Goal: Task Accomplishment & Management: Manage account settings

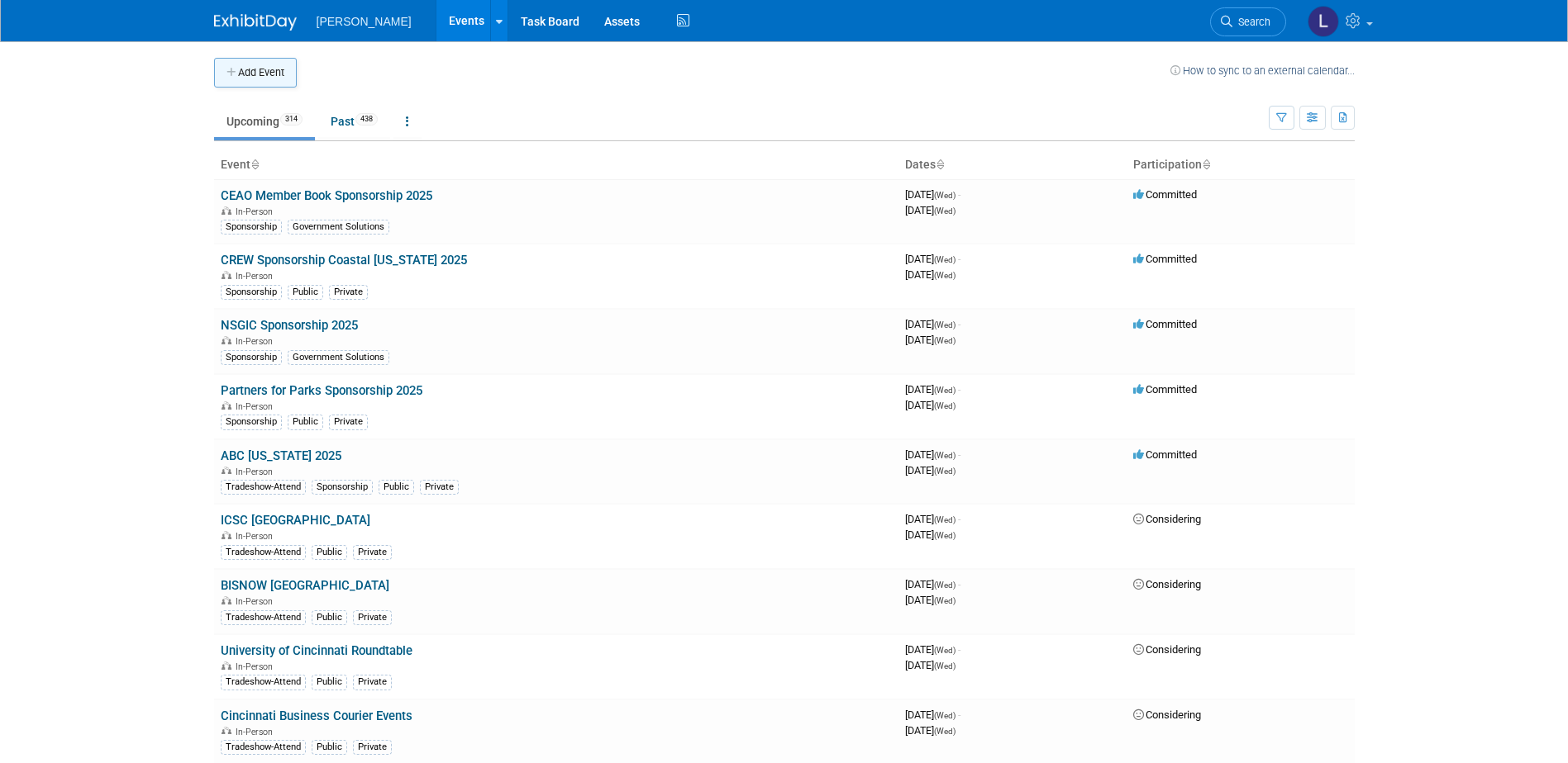
click at [256, 80] on button "Add Event" at bounding box center [255, 72] width 82 height 30
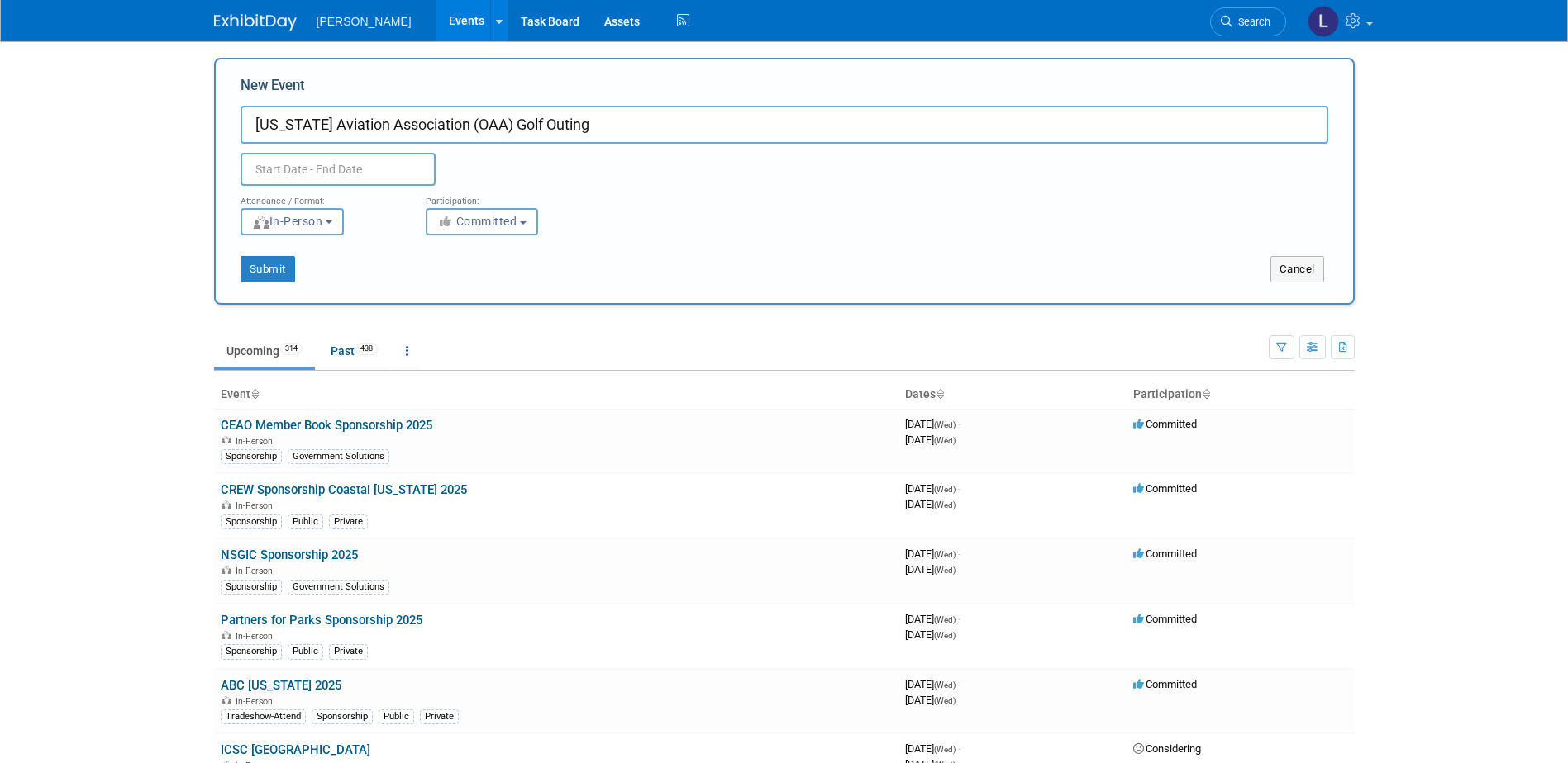
type input "[US_STATE] Aviation Association (OAA) Golf Outing"
click at [408, 154] on input "text" at bounding box center [338, 169] width 195 height 33
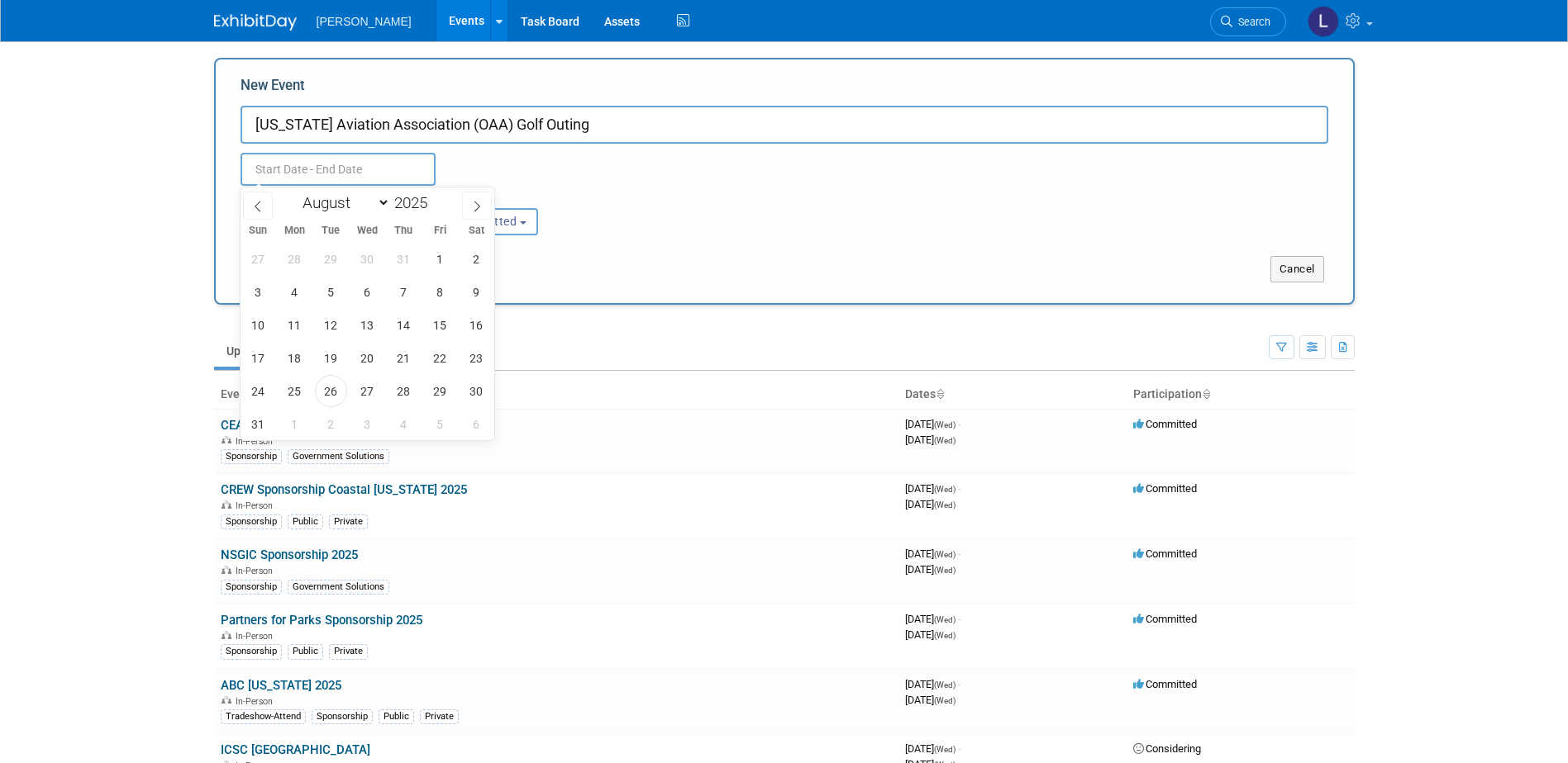
click at [481, 223] on div "Sun Mon Tue Wed Thu Fri Sat" at bounding box center [368, 230] width 255 height 23
click at [480, 207] on icon at bounding box center [476, 206] width 12 height 12
select select "8"
click at [450, 360] on span "26" at bounding box center [440, 358] width 33 height 33
click at [434, 357] on span "26" at bounding box center [440, 358] width 33 height 33
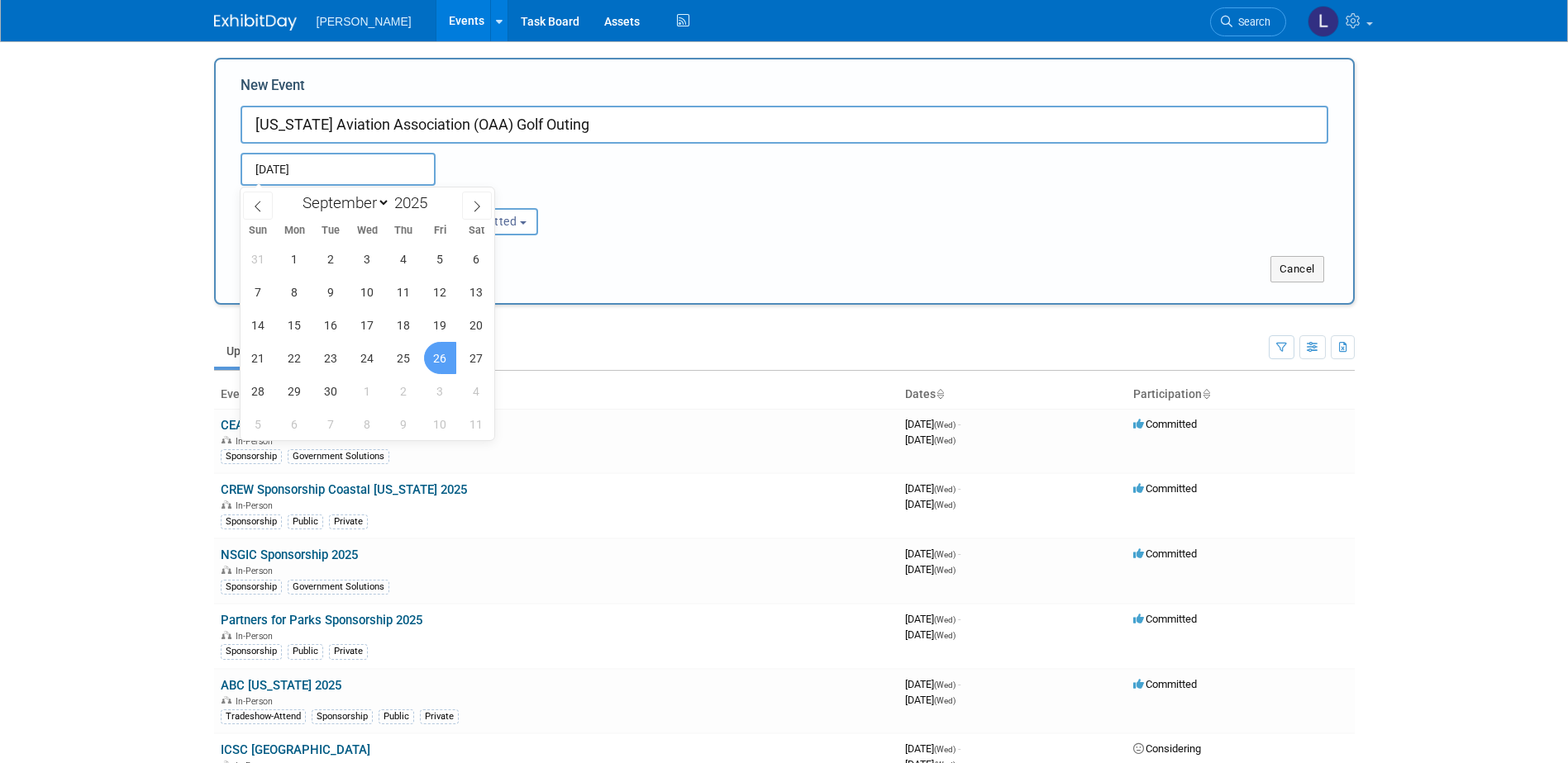
type input "[DATE] to [DATE]"
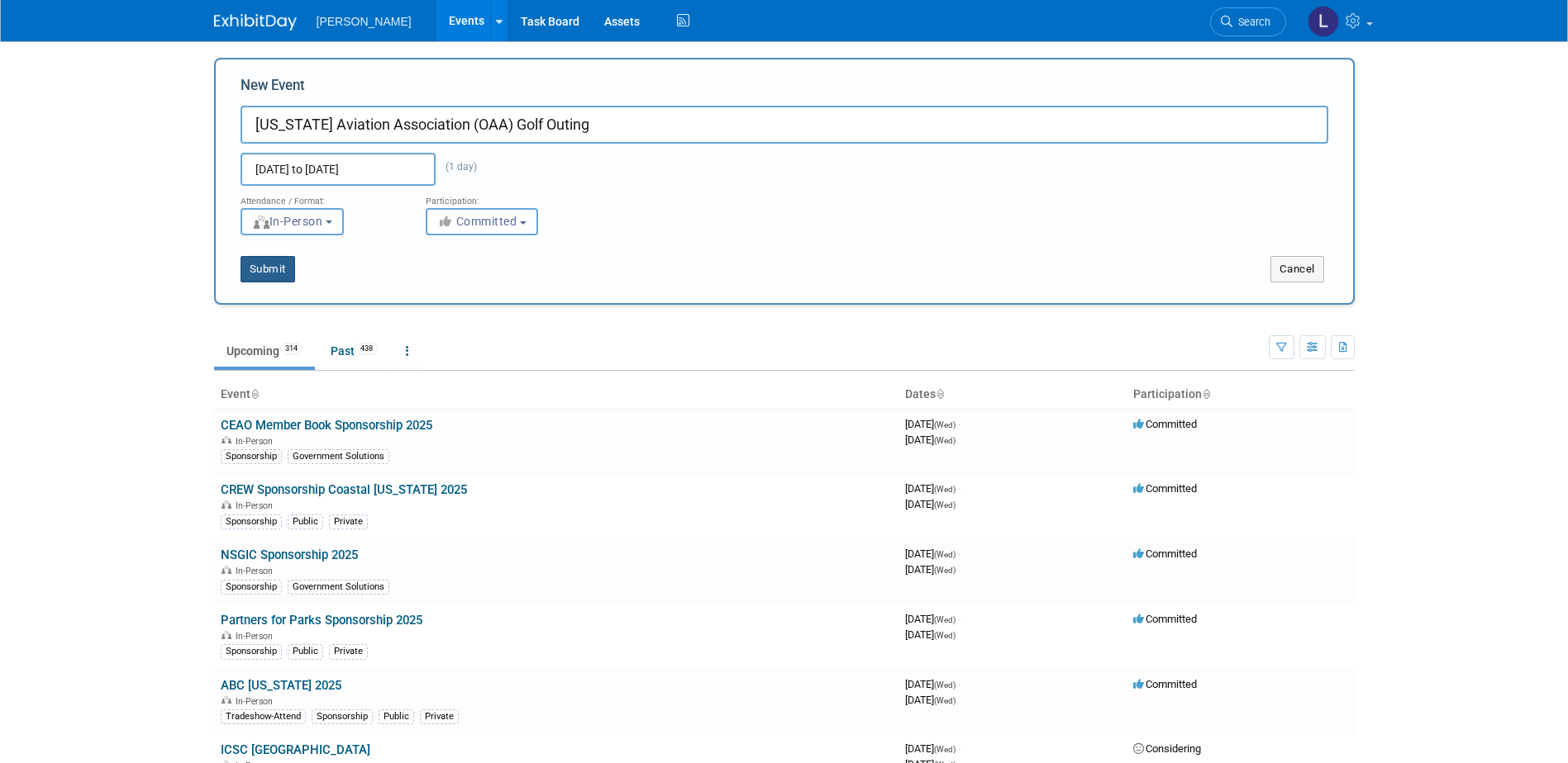
click at [271, 270] on button "Submit" at bounding box center [267, 269] width 54 height 26
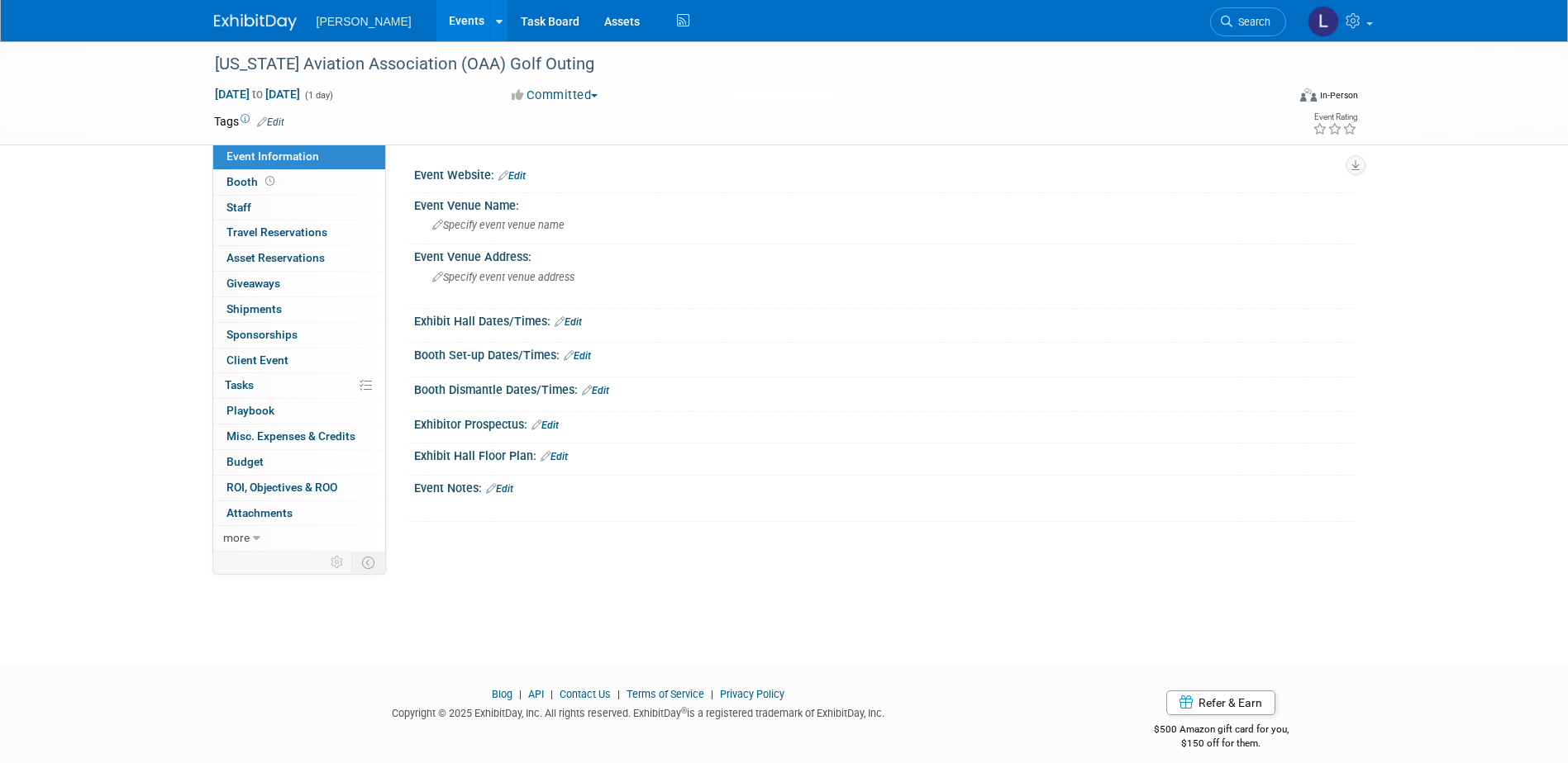
click at [276, 127] on span "Edit" at bounding box center [268, 121] width 33 height 14
click at [270, 116] on link "Edit" at bounding box center [271, 122] width 27 height 12
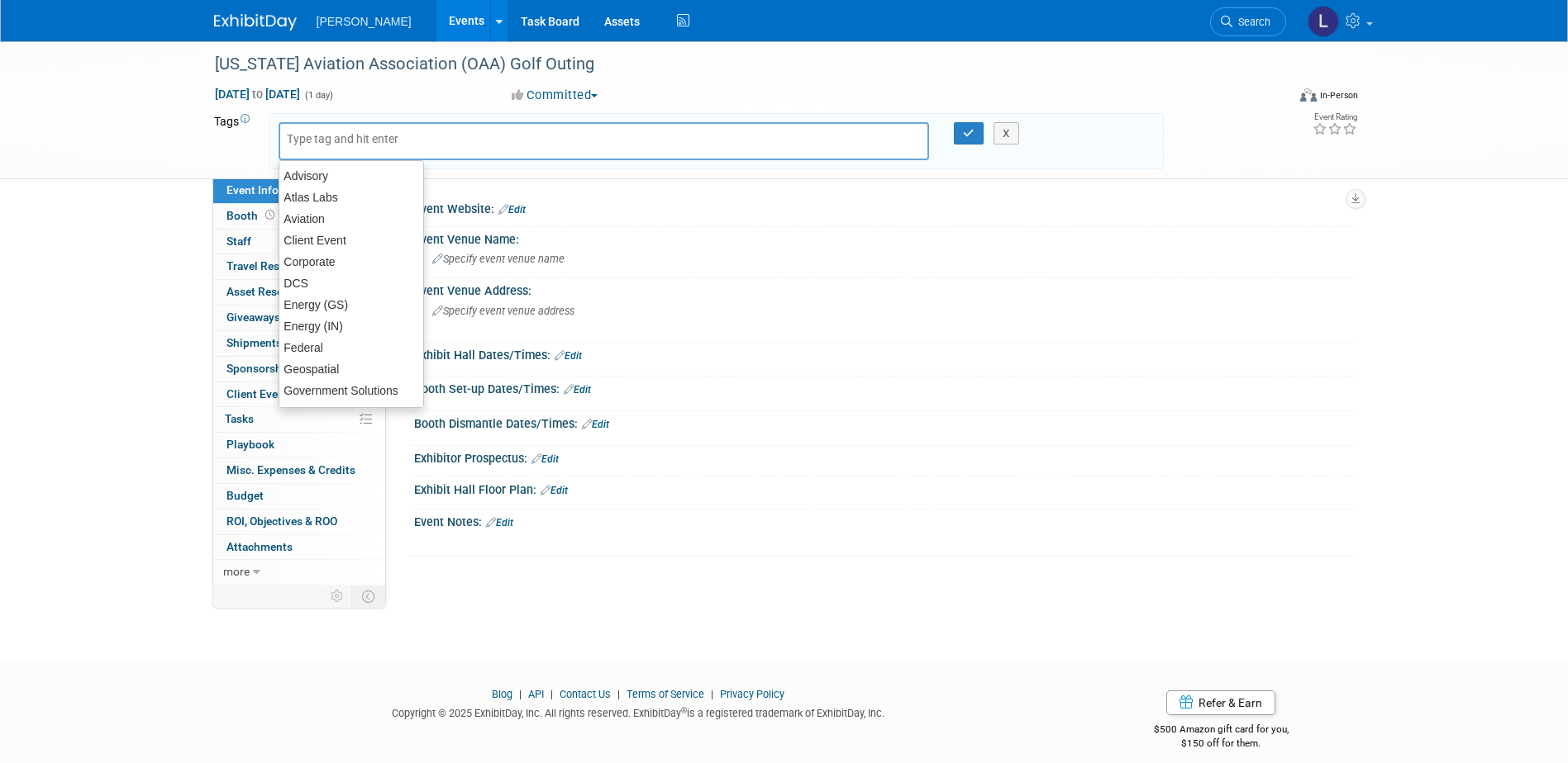
click at [308, 153] on div at bounding box center [603, 141] width 651 height 38
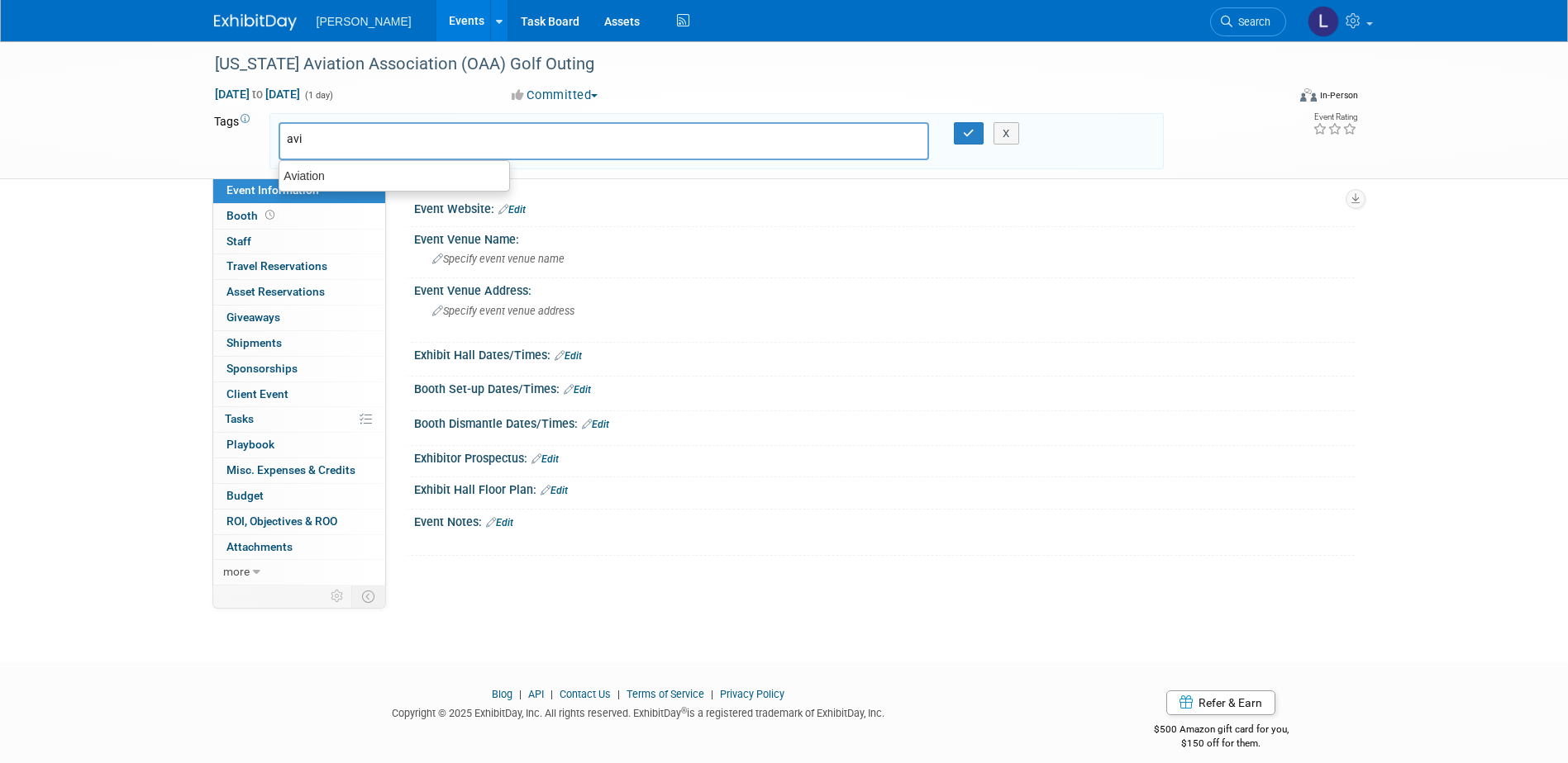
type input "avia"
click at [322, 172] on div "Aviation" at bounding box center [394, 176] width 231 height 23
type input "Aviation"
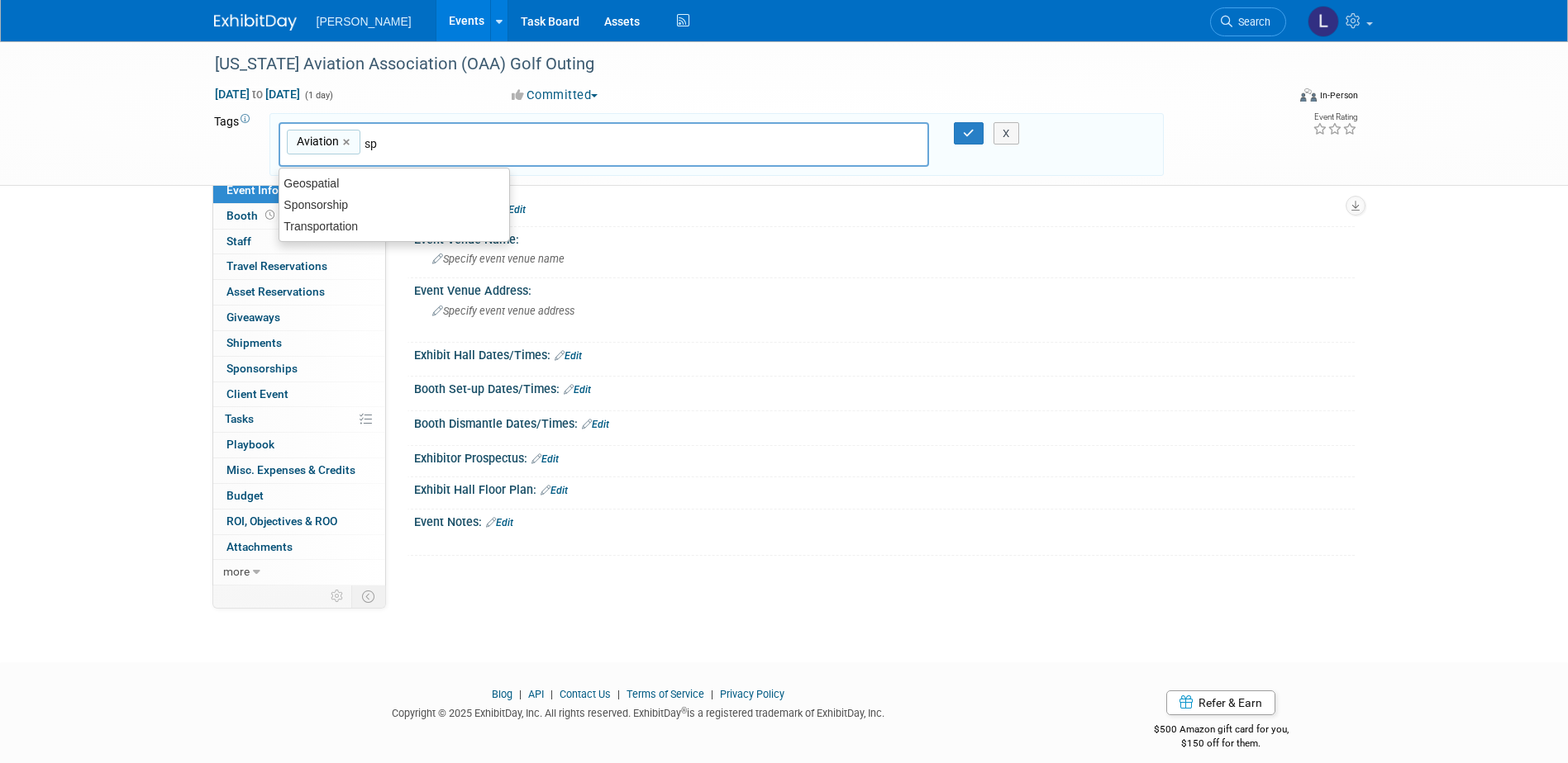
type input "spo"
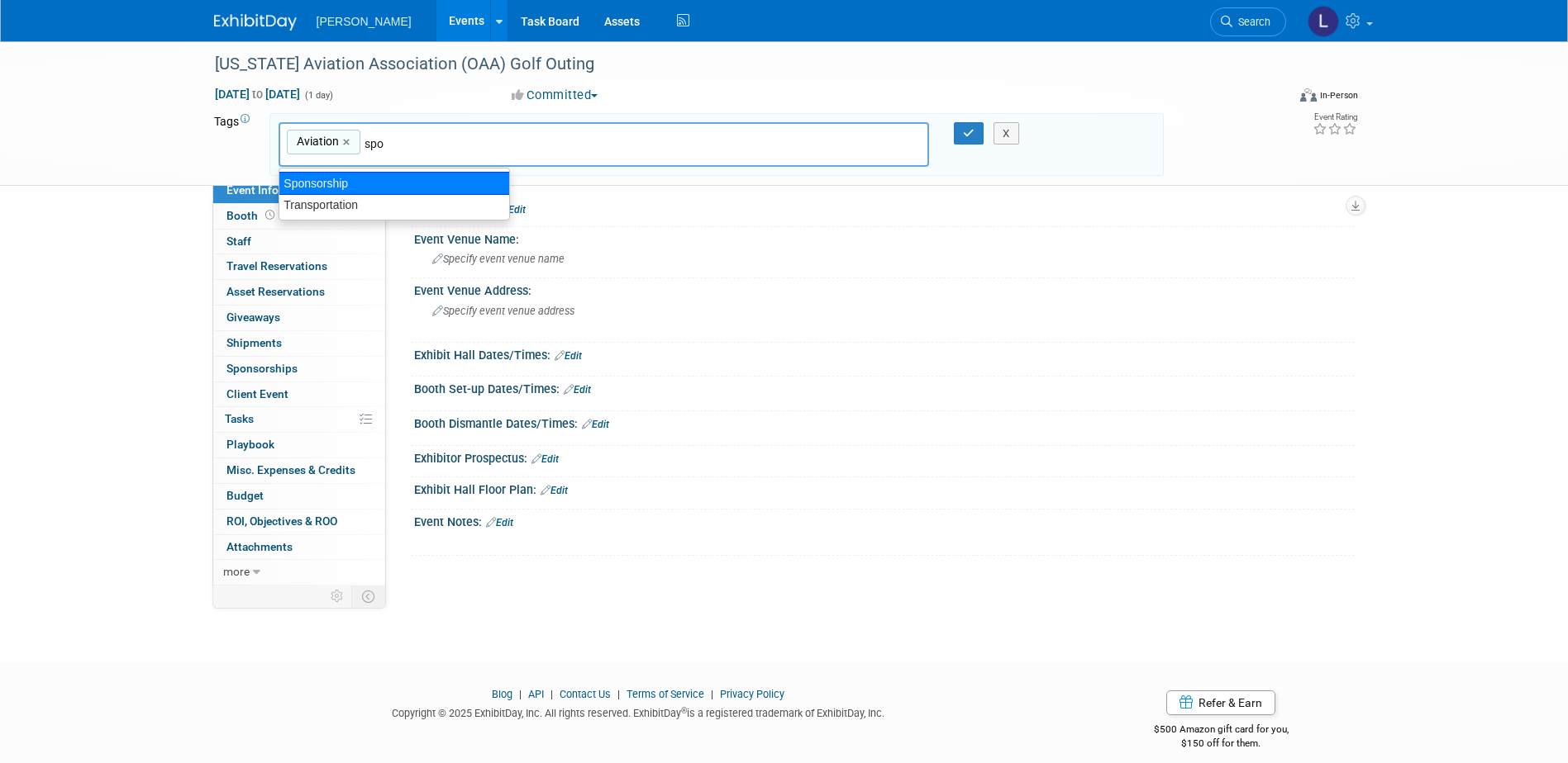
click at [342, 181] on div "Sponsorship" at bounding box center [394, 183] width 231 height 23
type input "Aviation, Sponsorship"
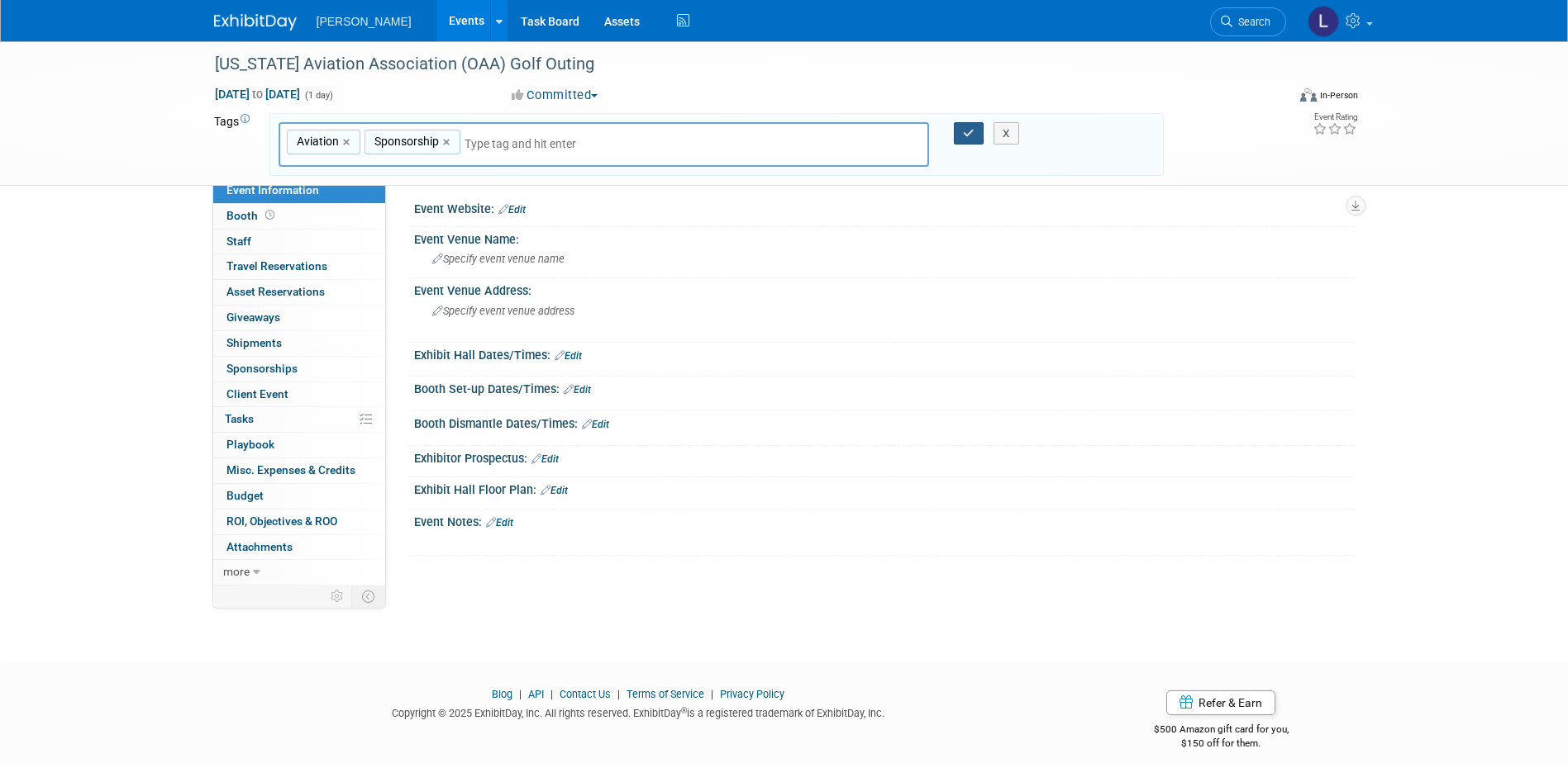
click at [961, 130] on button "button" at bounding box center [968, 134] width 30 height 23
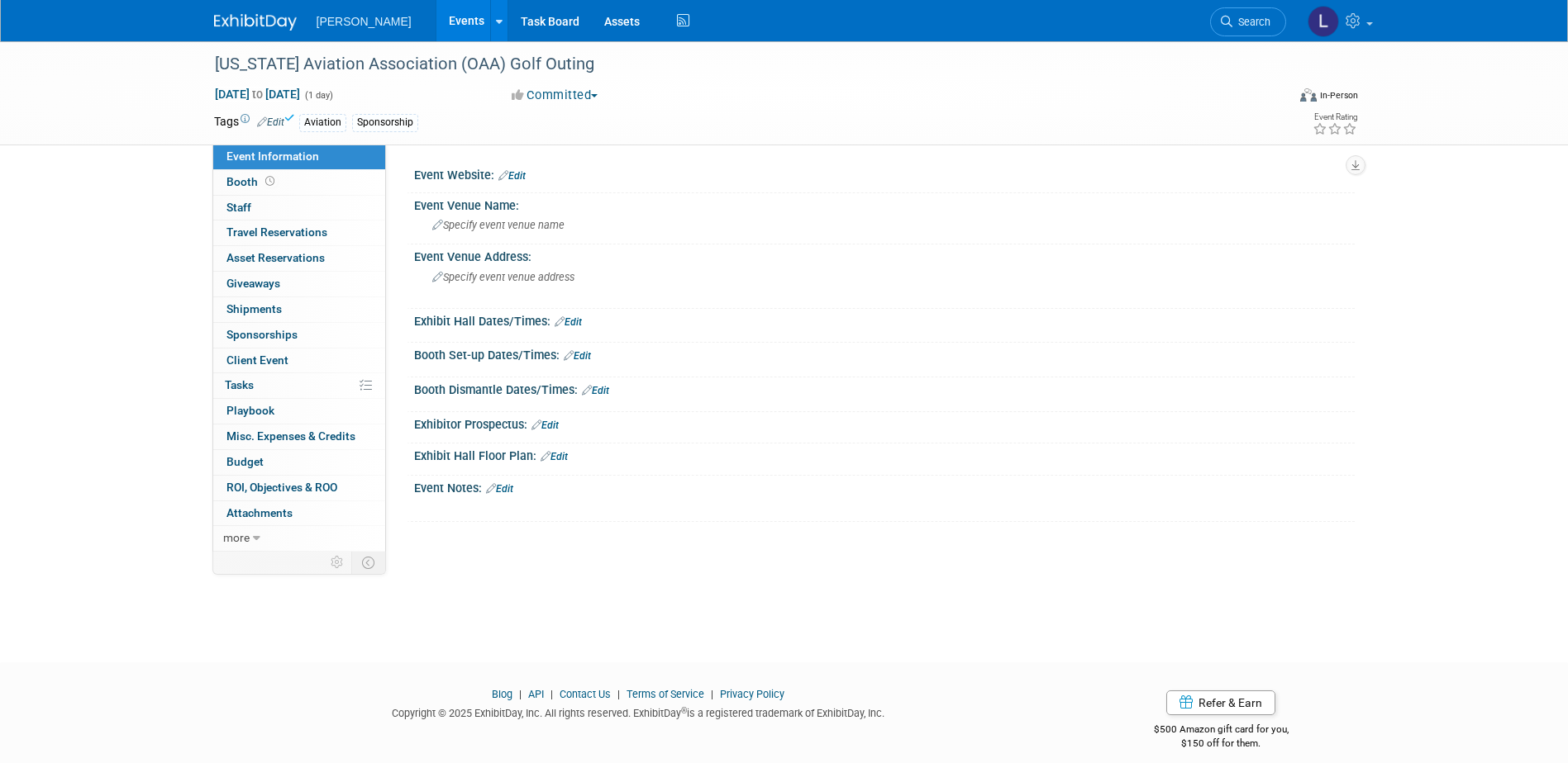
click at [517, 176] on link "Edit" at bounding box center [512, 175] width 27 height 12
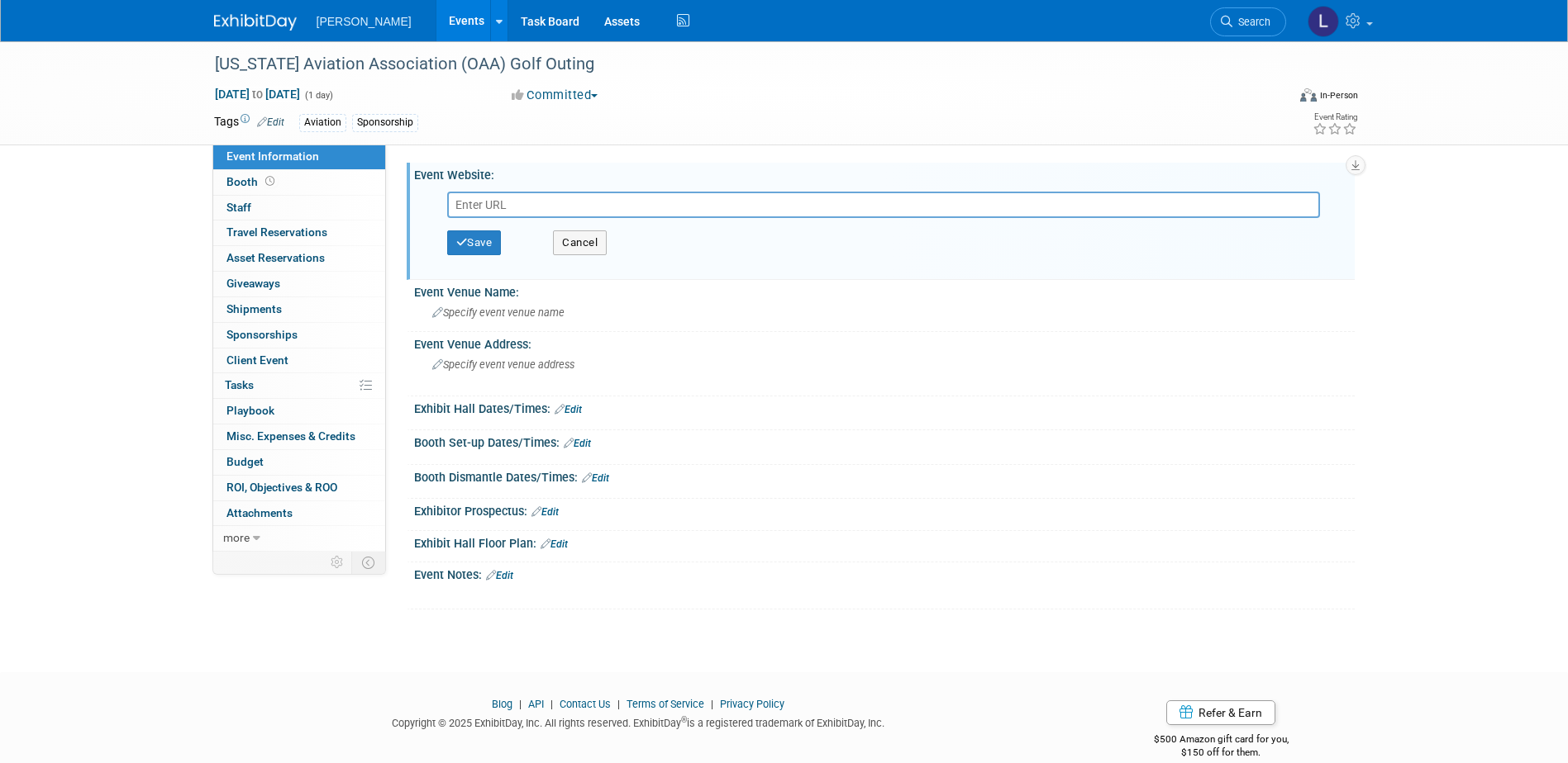
click at [513, 202] on input "text" at bounding box center [883, 204] width 873 height 26
paste input "[URL][DOMAIN_NAME]"
type input "[URL][DOMAIN_NAME]"
click at [477, 237] on button "Save" at bounding box center [474, 242] width 54 height 24
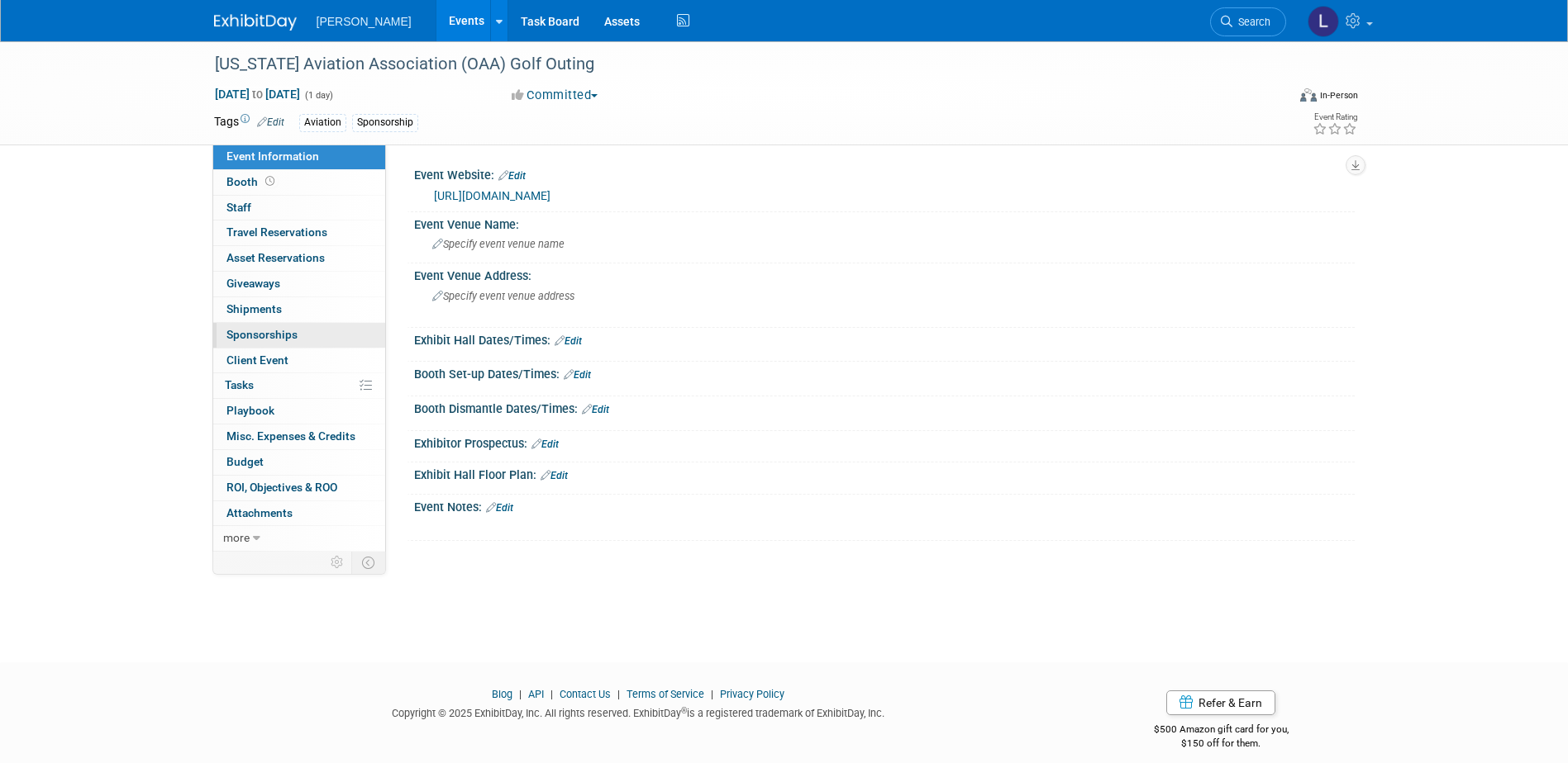
click at [285, 330] on span "Sponsorships 0" at bounding box center [262, 334] width 71 height 14
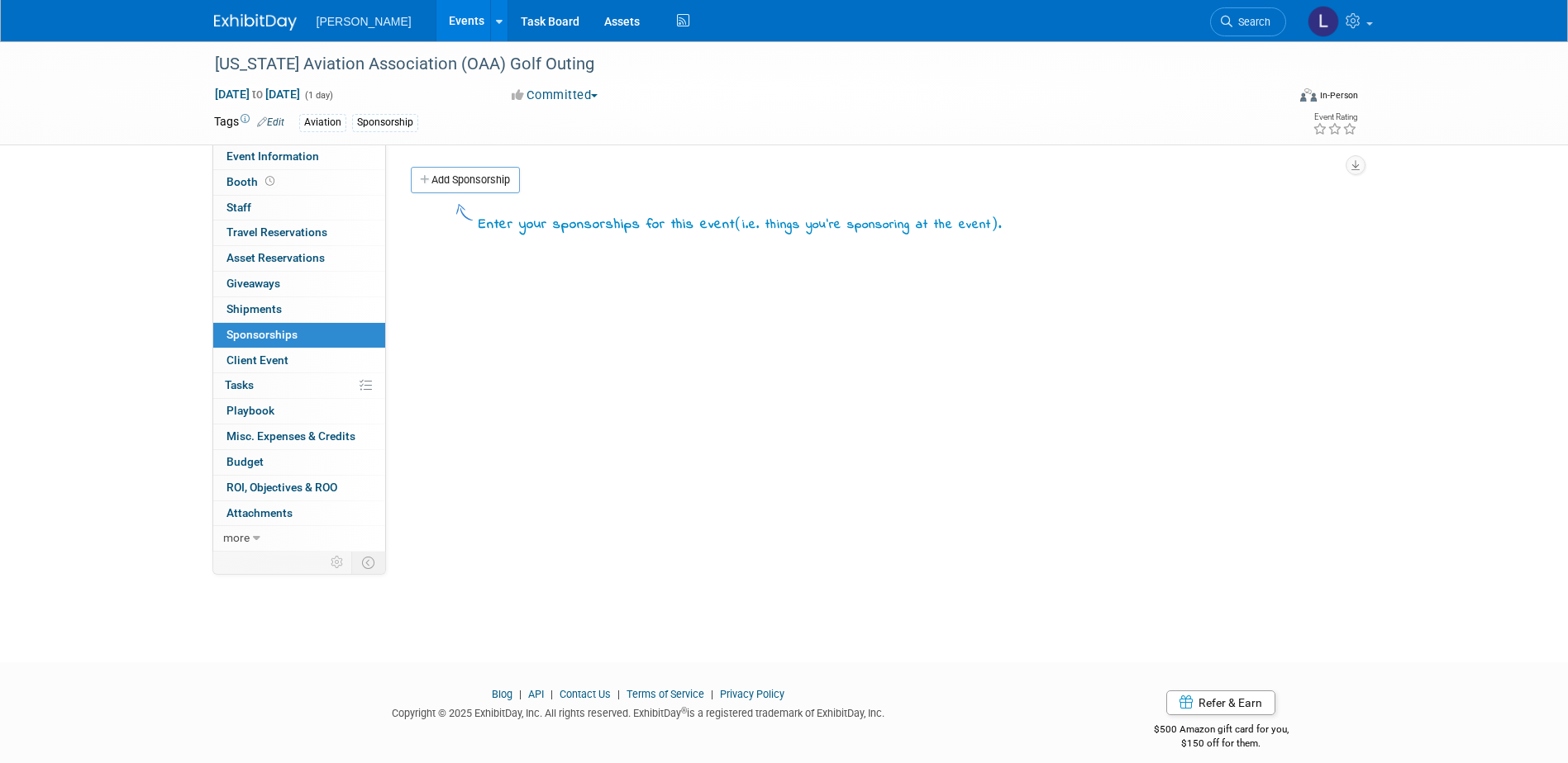
click at [459, 169] on link "Add Sponsorship" at bounding box center [465, 180] width 109 height 26
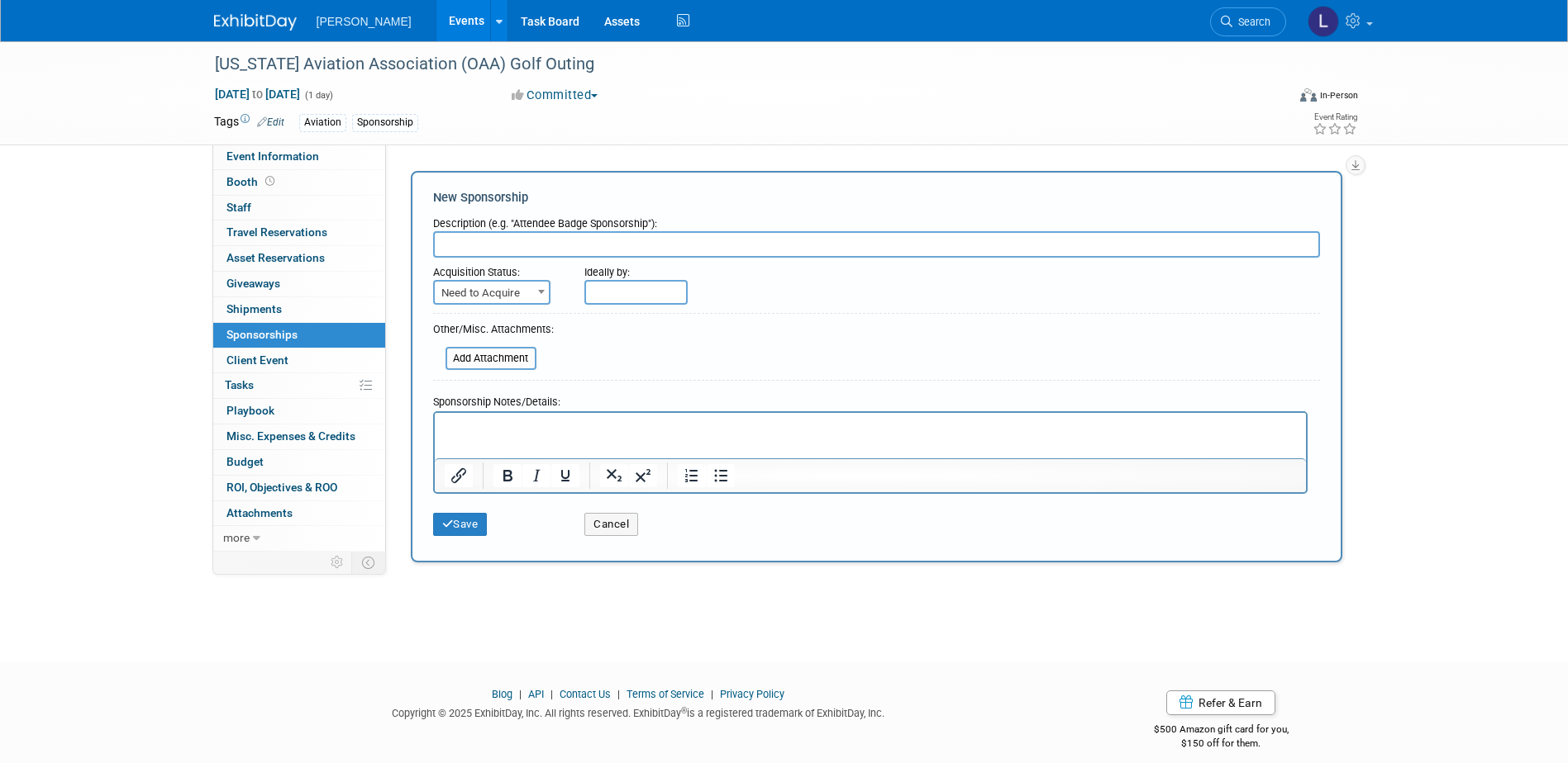
click at [486, 245] on input "text" at bounding box center [876, 244] width 887 height 26
click at [547, 238] on input "text" at bounding box center [876, 244] width 887 height 26
type input "Secure $500 hole sponsorship"
click at [599, 412] on div at bounding box center [870, 452] width 874 height 82
click at [593, 435] on html at bounding box center [869, 424] width 871 height 23
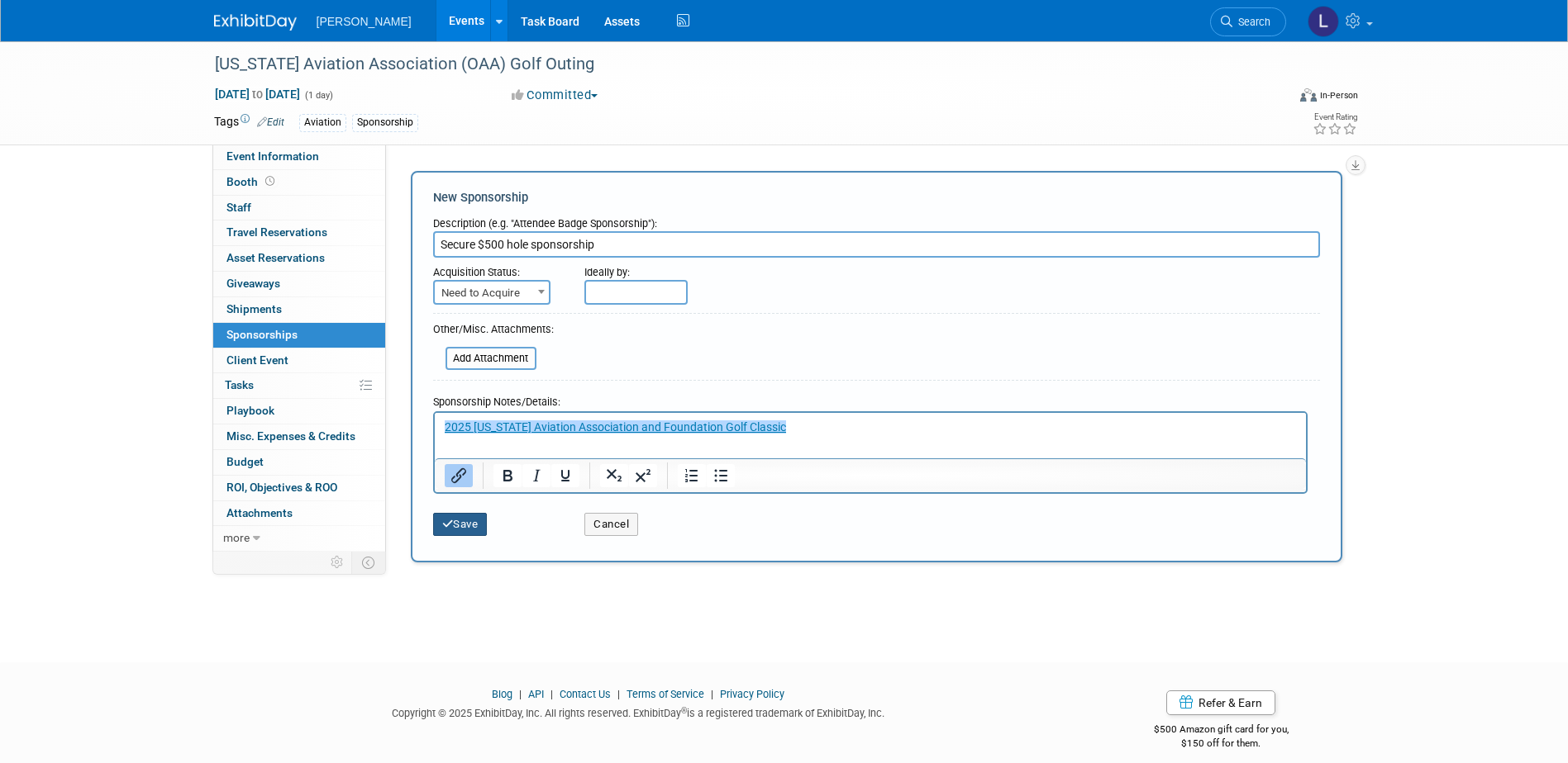
click at [475, 521] on button "Save" at bounding box center [460, 525] width 54 height 23
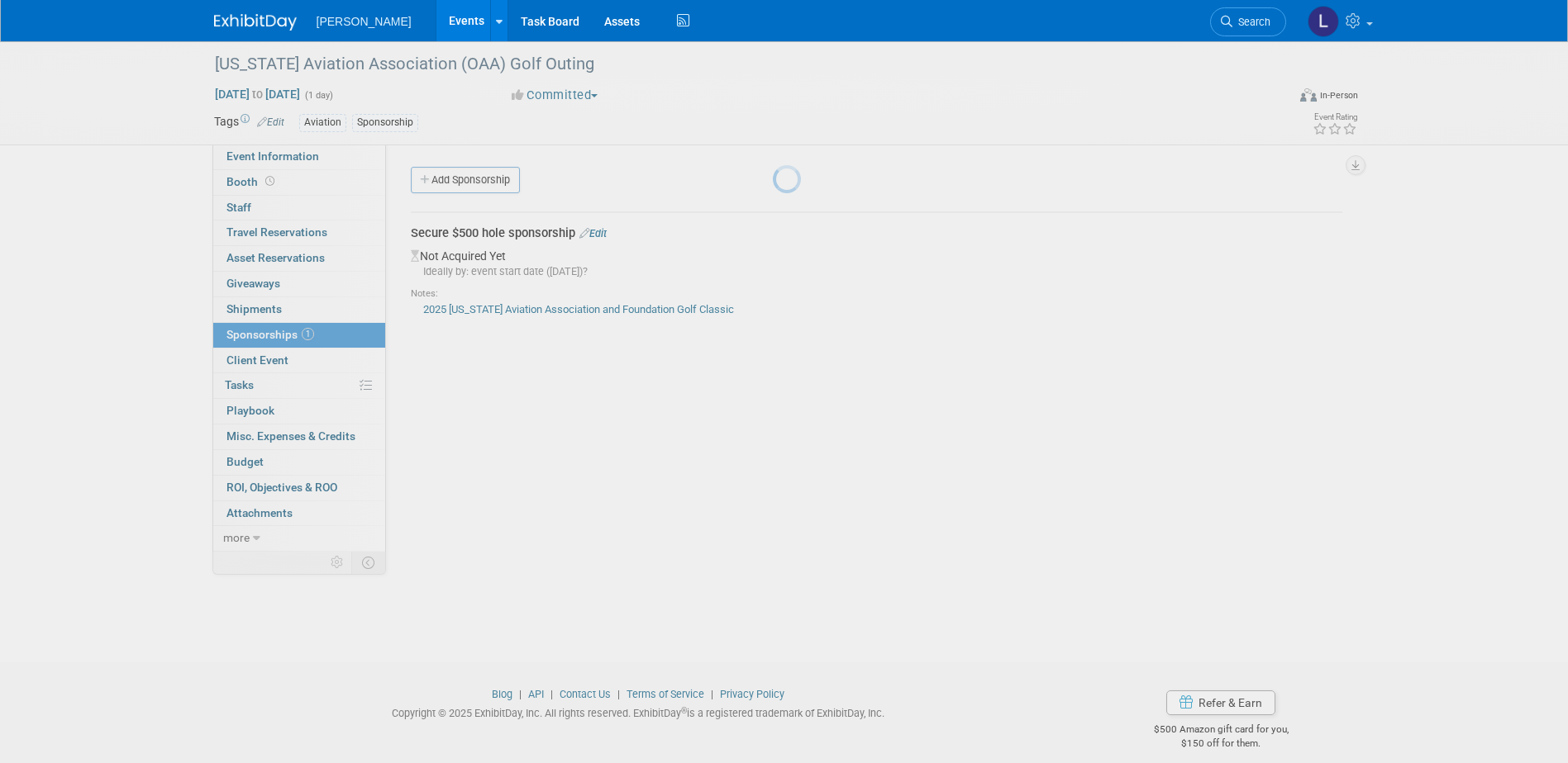
scroll to position [14, 0]
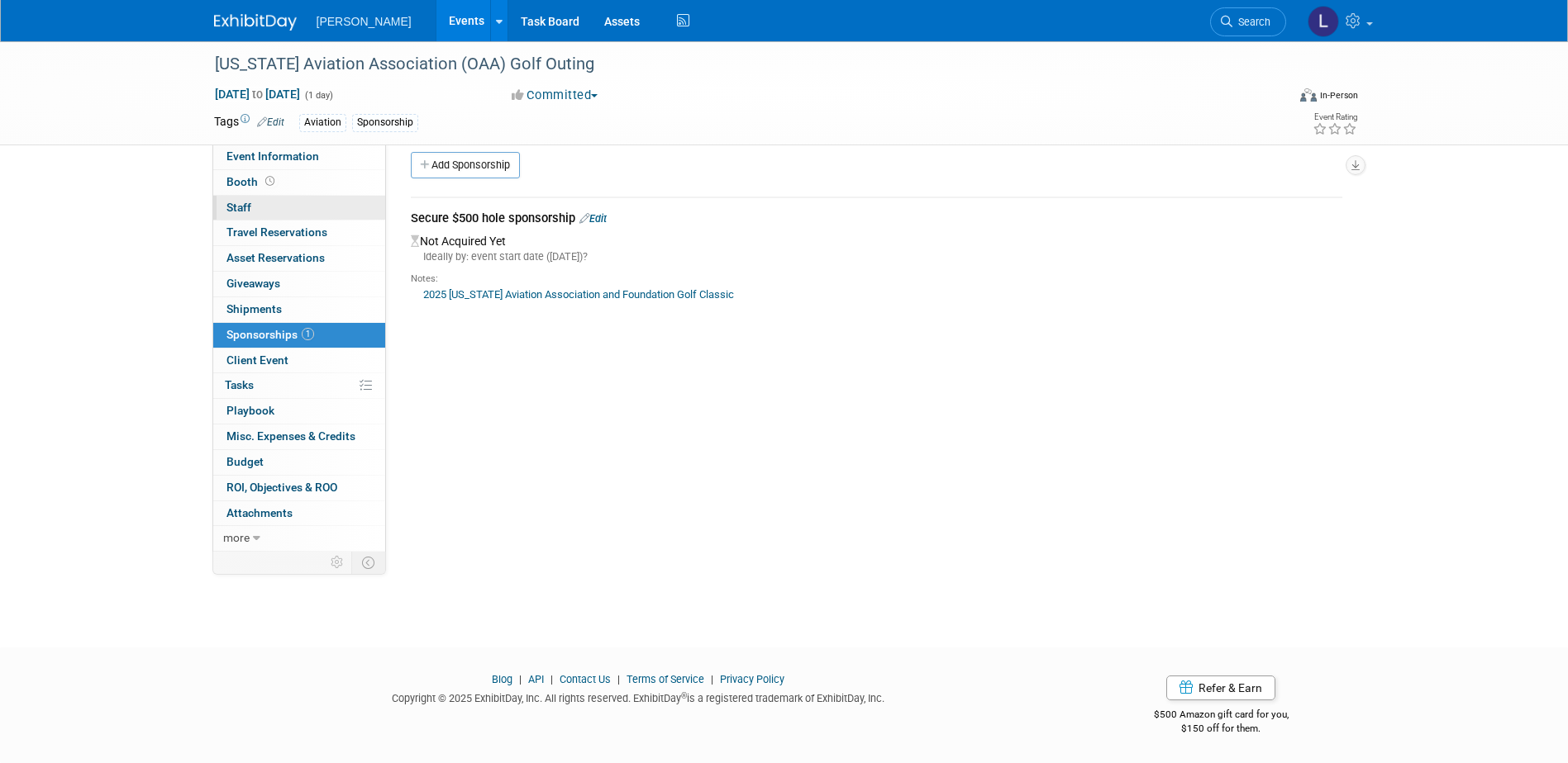
click at [321, 209] on link "0 Staff 0" at bounding box center [299, 208] width 172 height 24
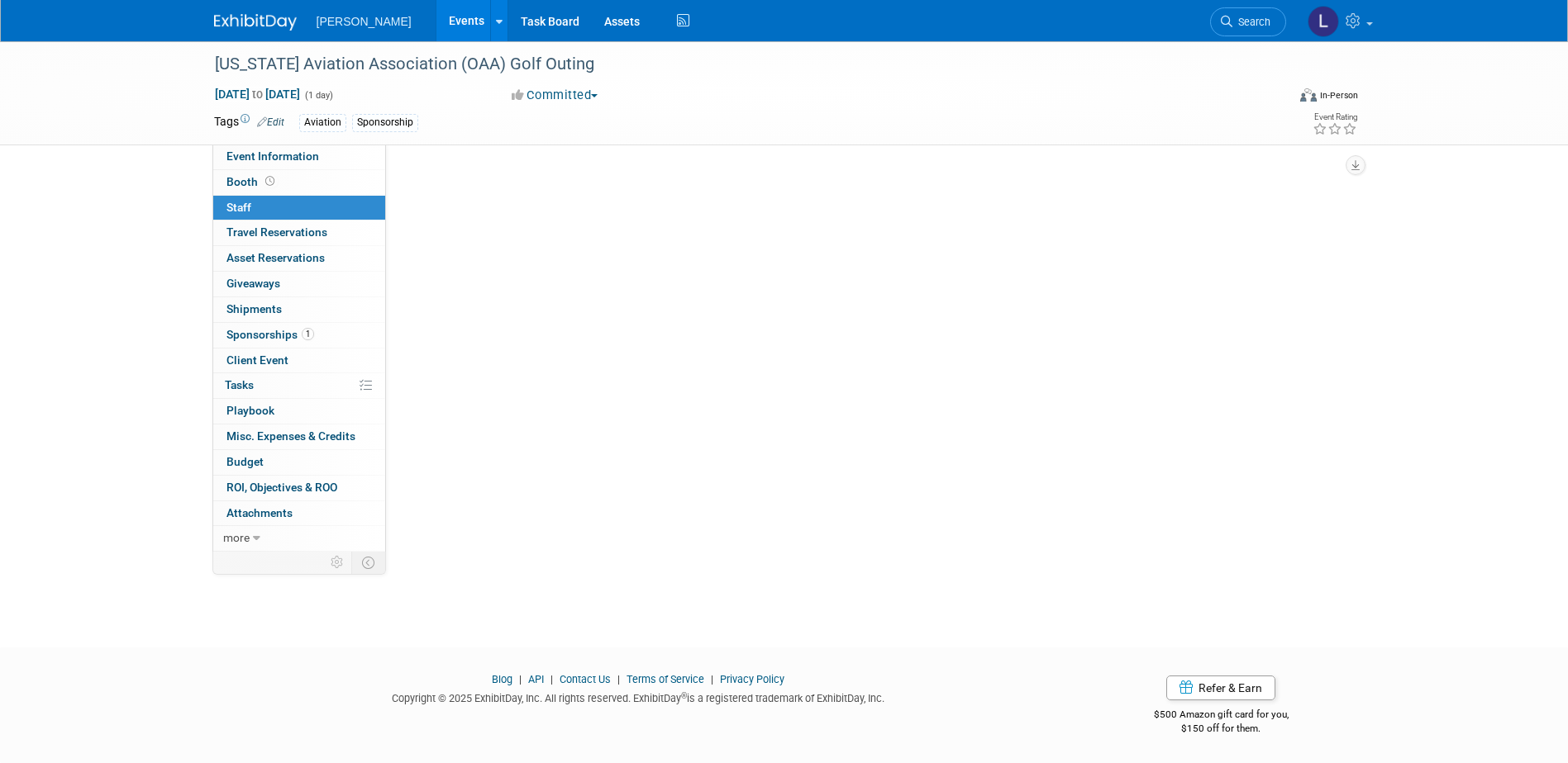
scroll to position [0, 0]
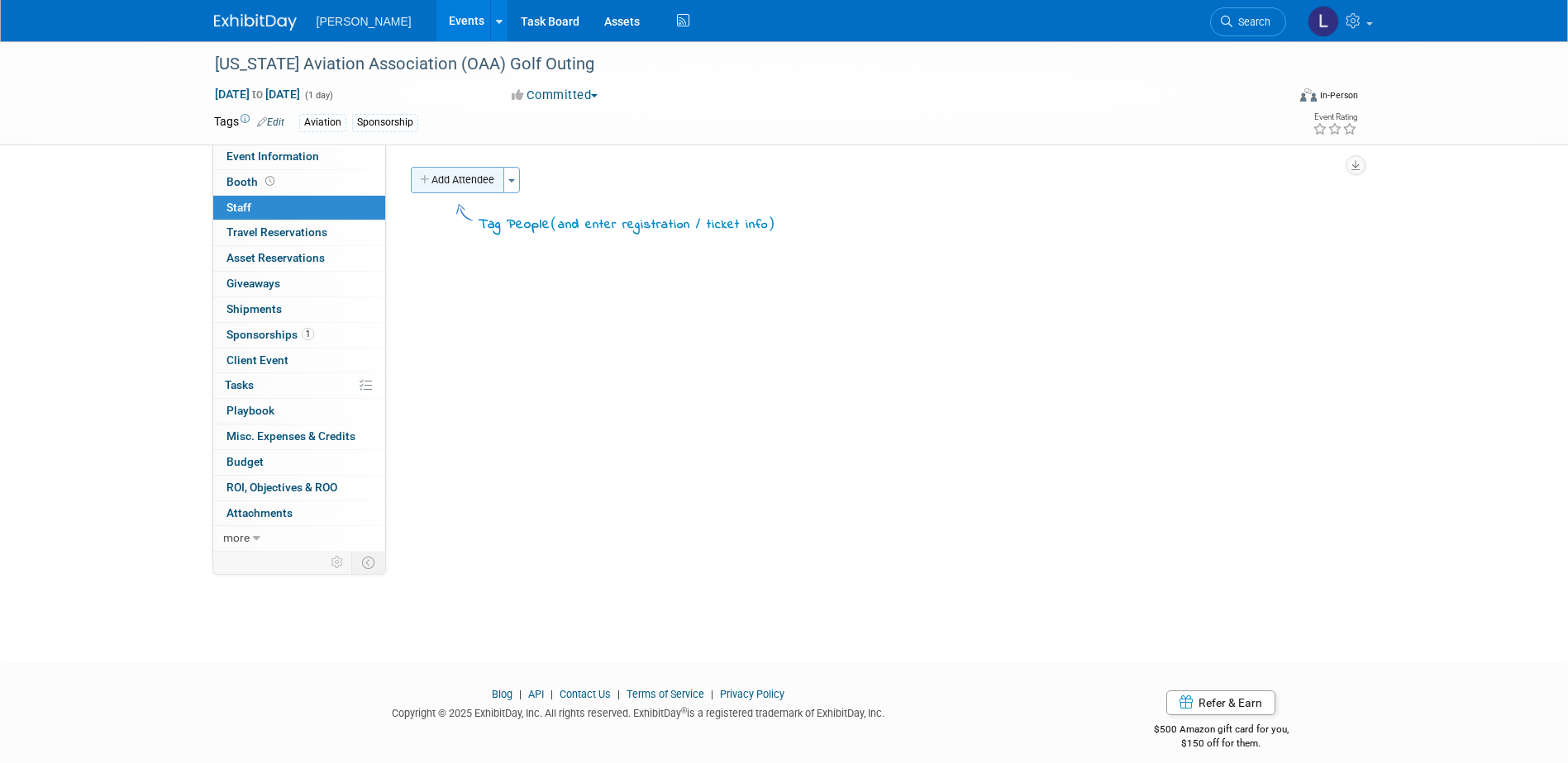
click at [486, 181] on button "Add Attendee" at bounding box center [457, 180] width 93 height 26
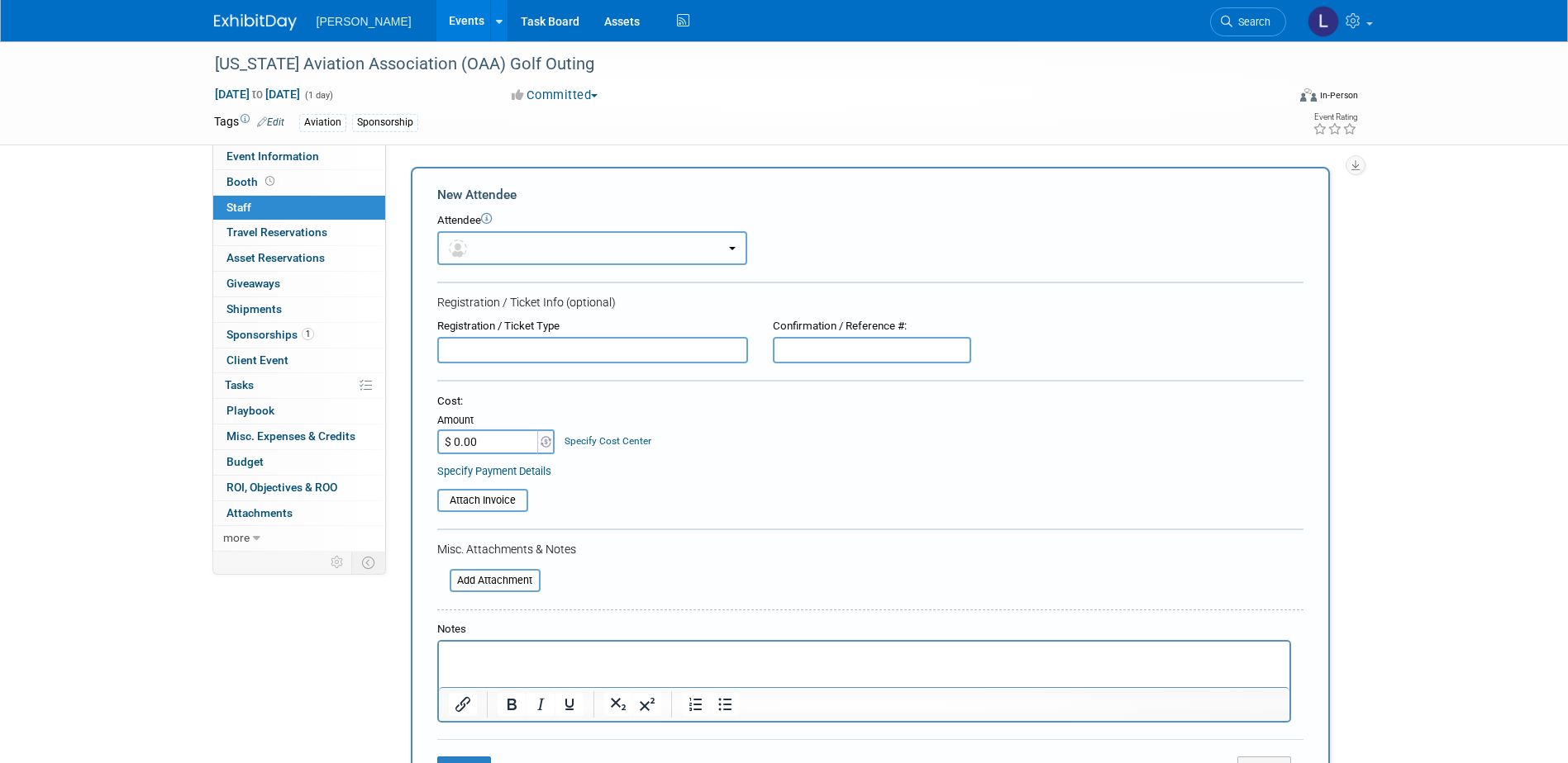
click at [538, 256] on button "button" at bounding box center [592, 248] width 310 height 34
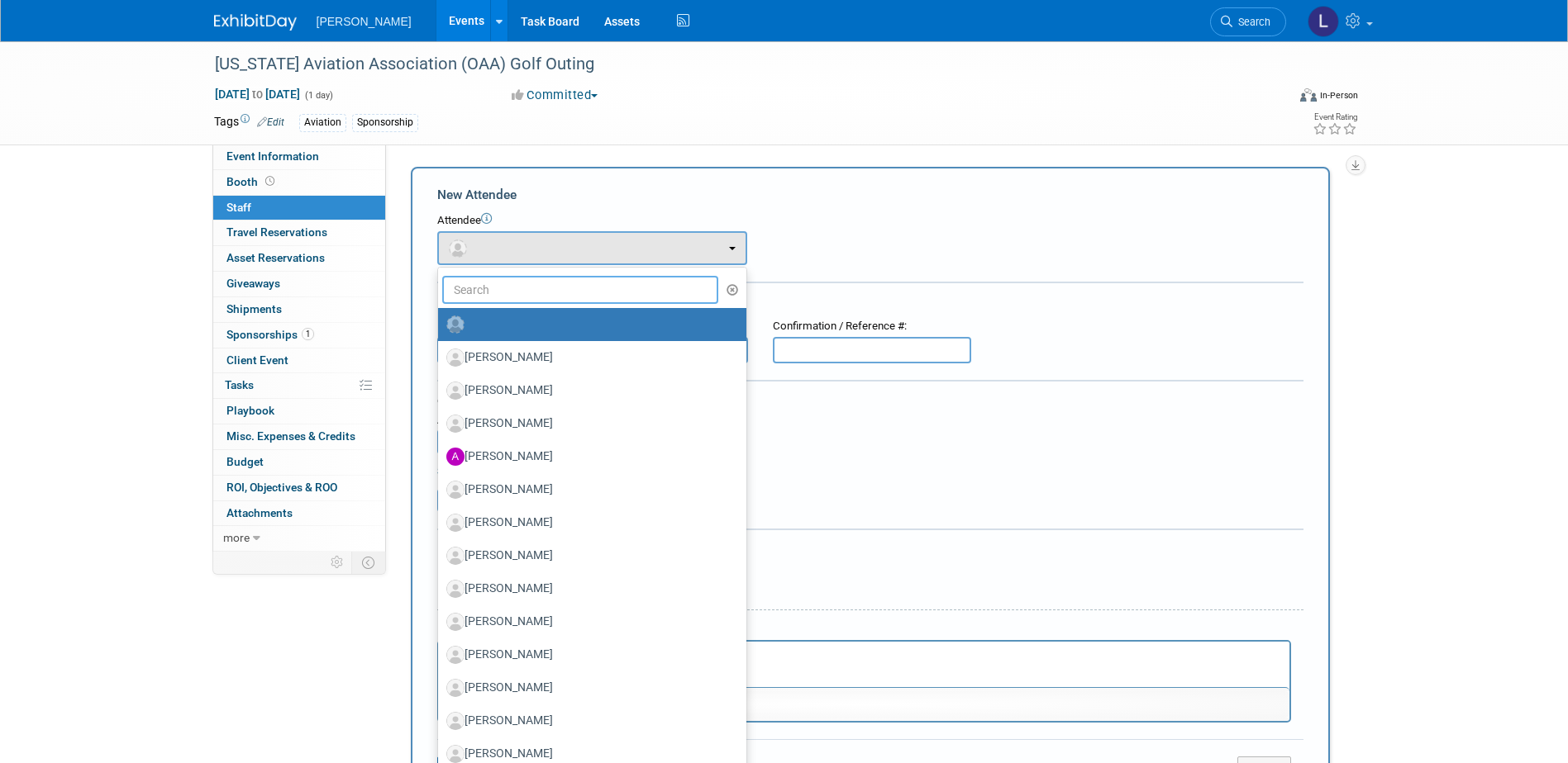
click at [537, 286] on input "text" at bounding box center [580, 290] width 276 height 28
click at [847, 583] on form "New Attendee Attendee <img src="[URL][DOMAIN_NAME]" style="width: 22px; height:…" at bounding box center [870, 489] width 866 height 607
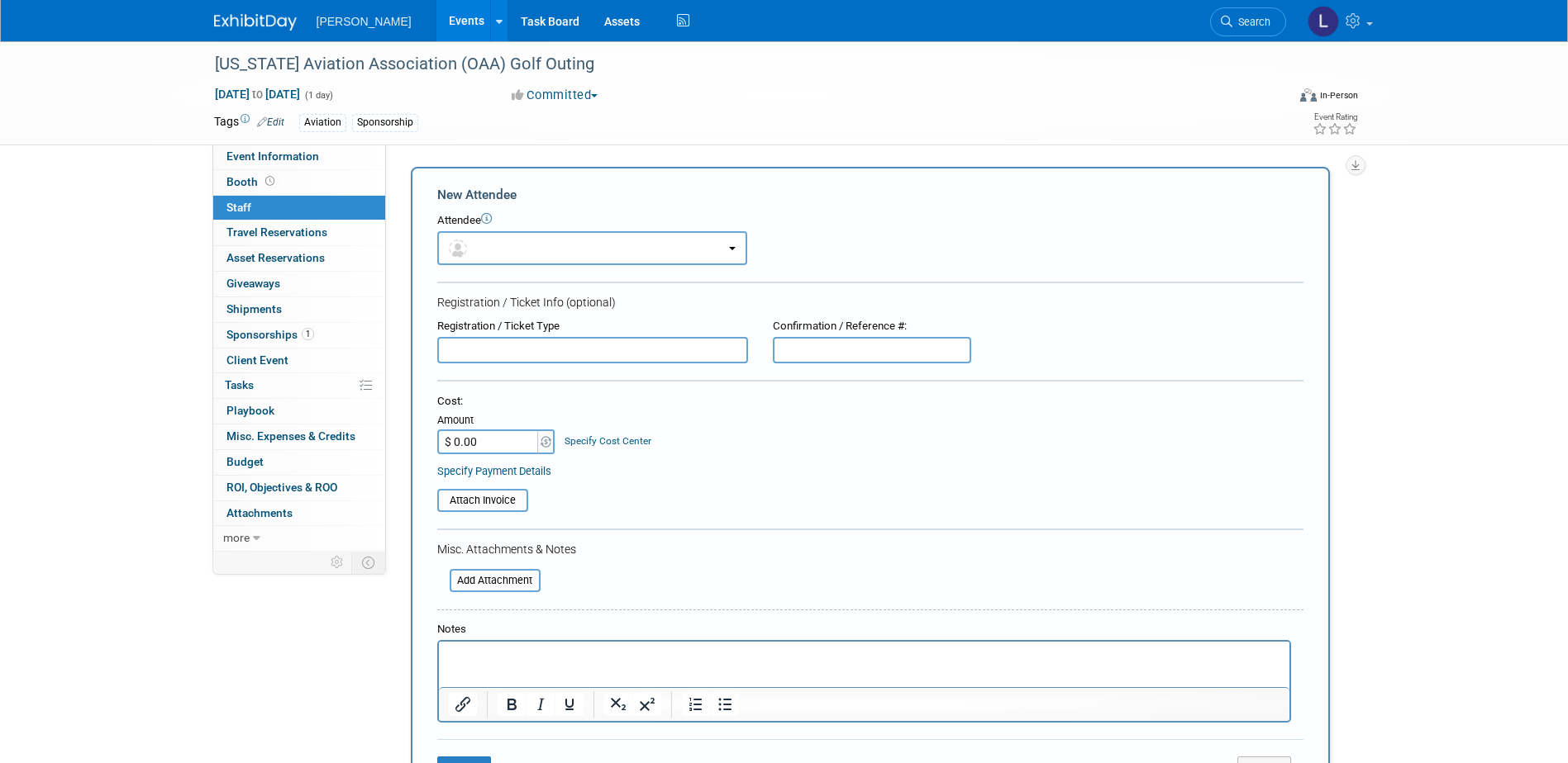
click at [662, 658] on p "Rich Text Area. Press ALT-0 for help." at bounding box center [863, 656] width 831 height 16
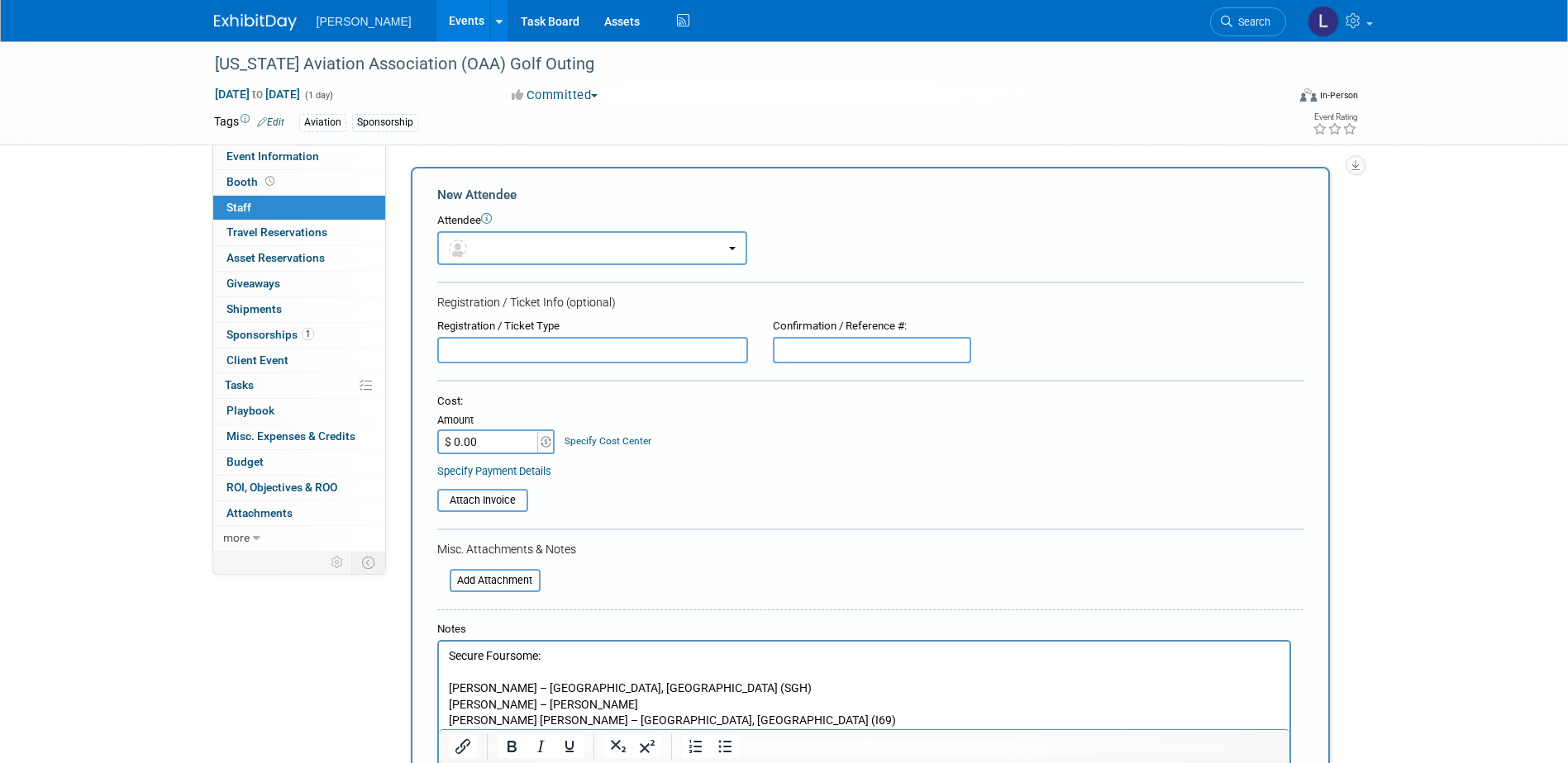
scroll to position [16, 0]
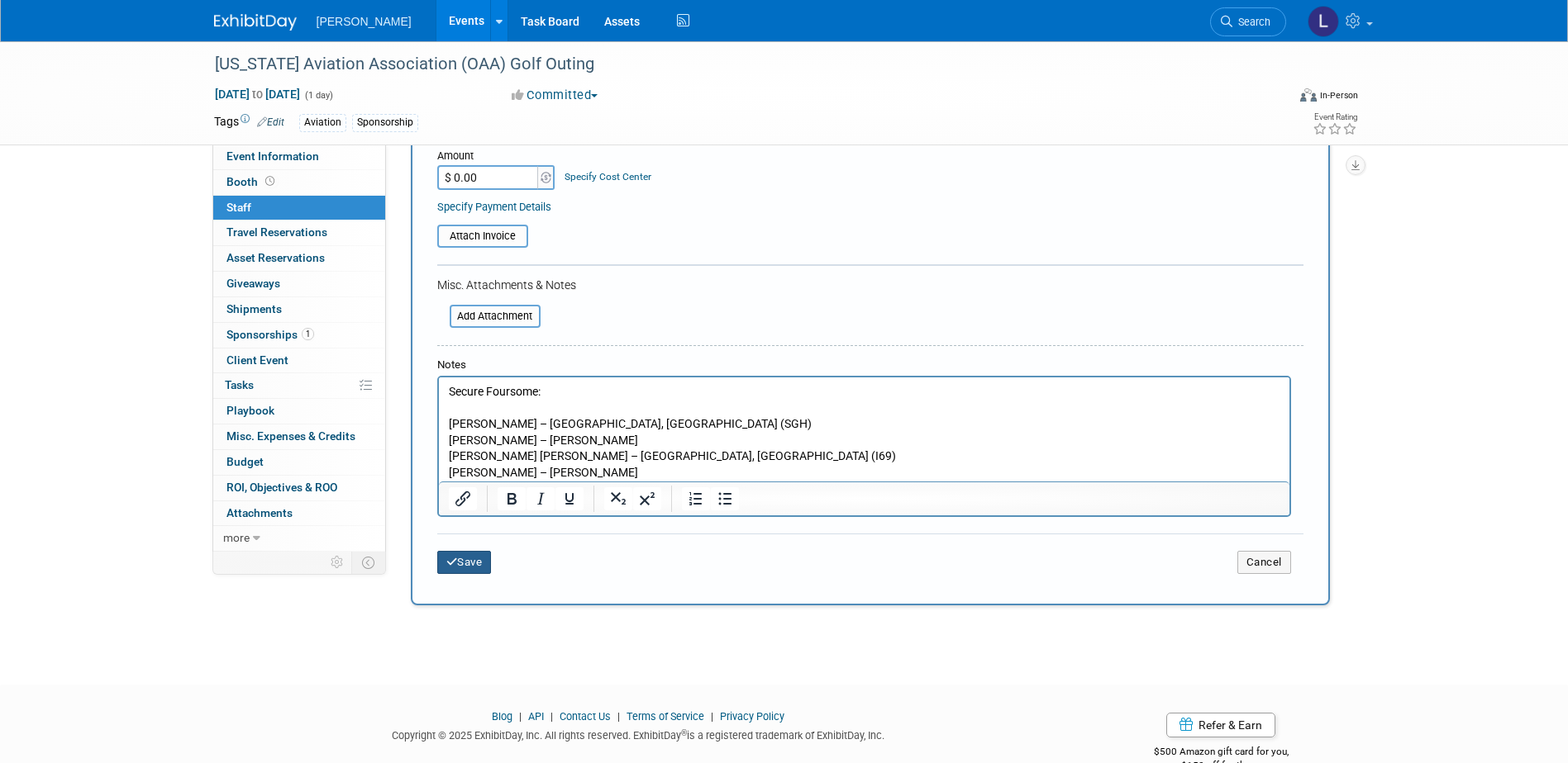
click at [460, 556] on button "Save" at bounding box center [464, 563] width 54 height 23
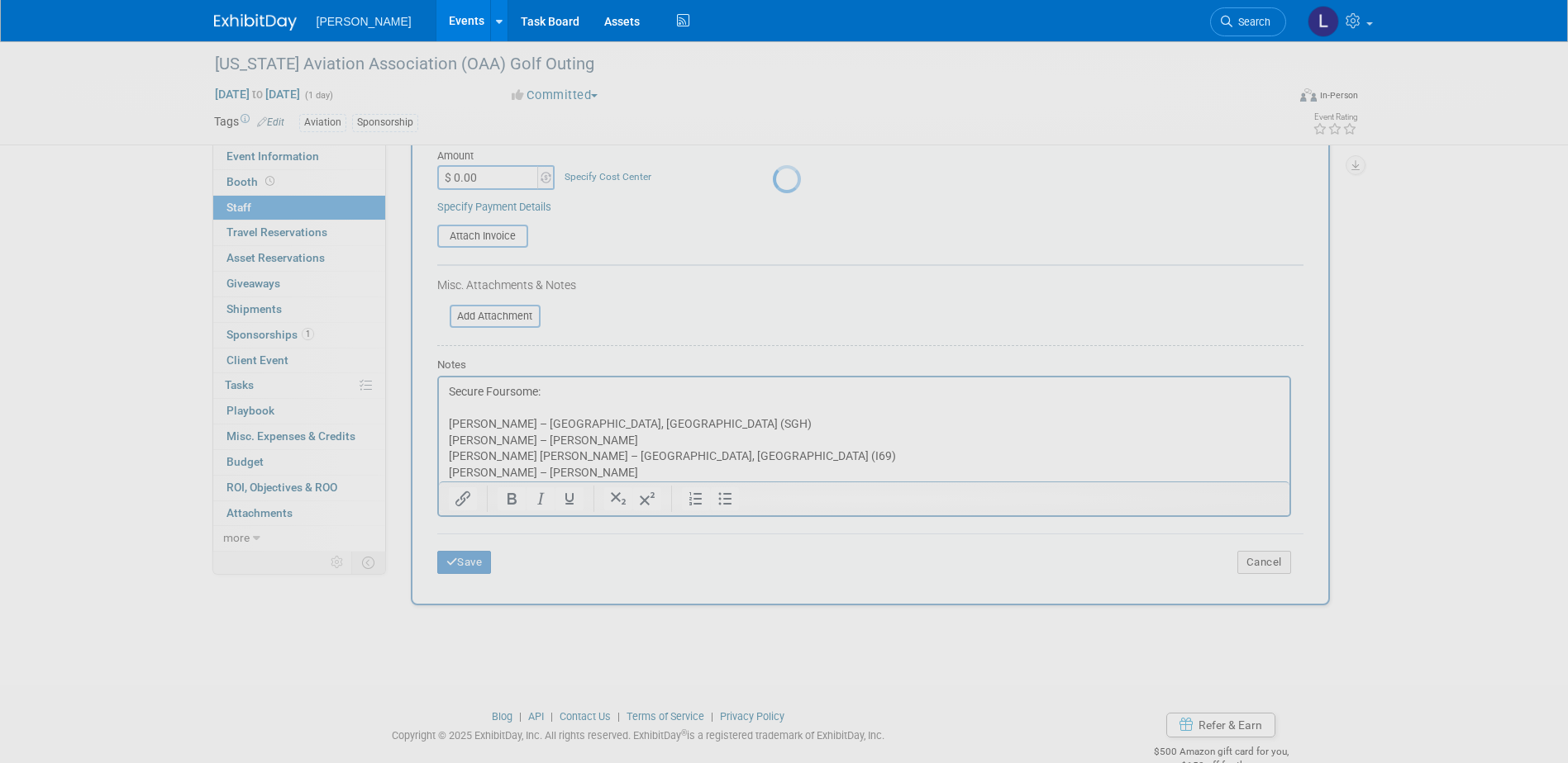
scroll to position [14, 0]
